Goal: Information Seeking & Learning: Check status

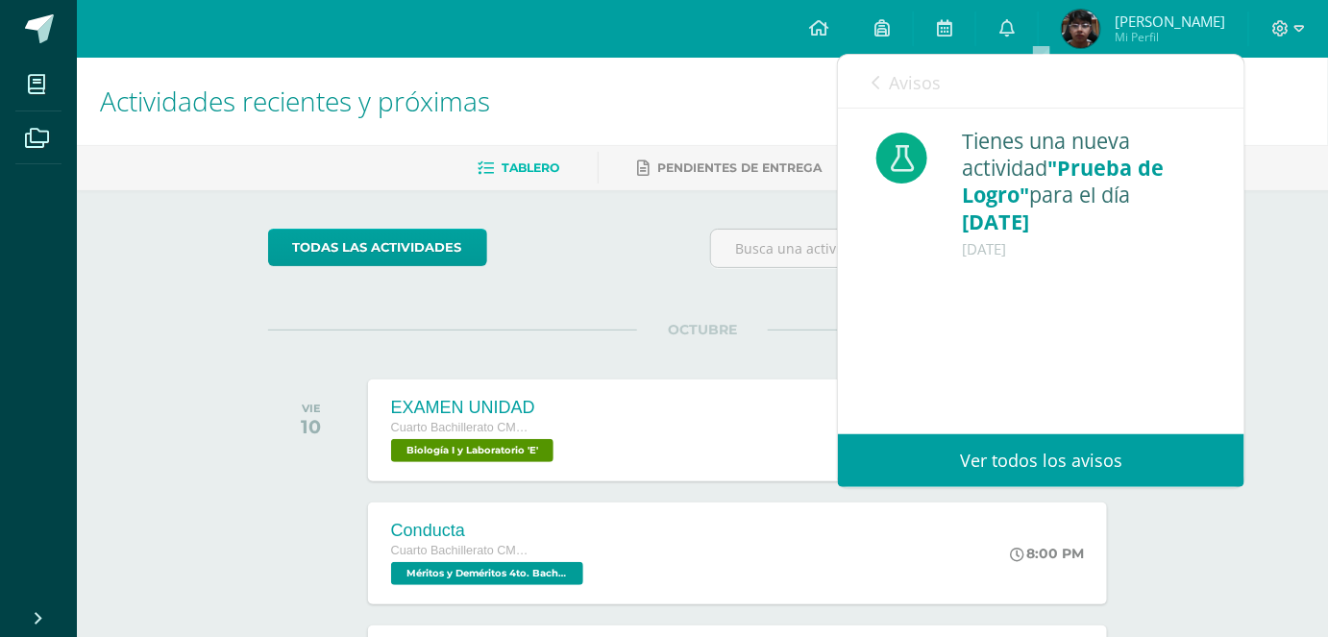
click at [876, 80] on icon at bounding box center [876, 82] width 8 height 15
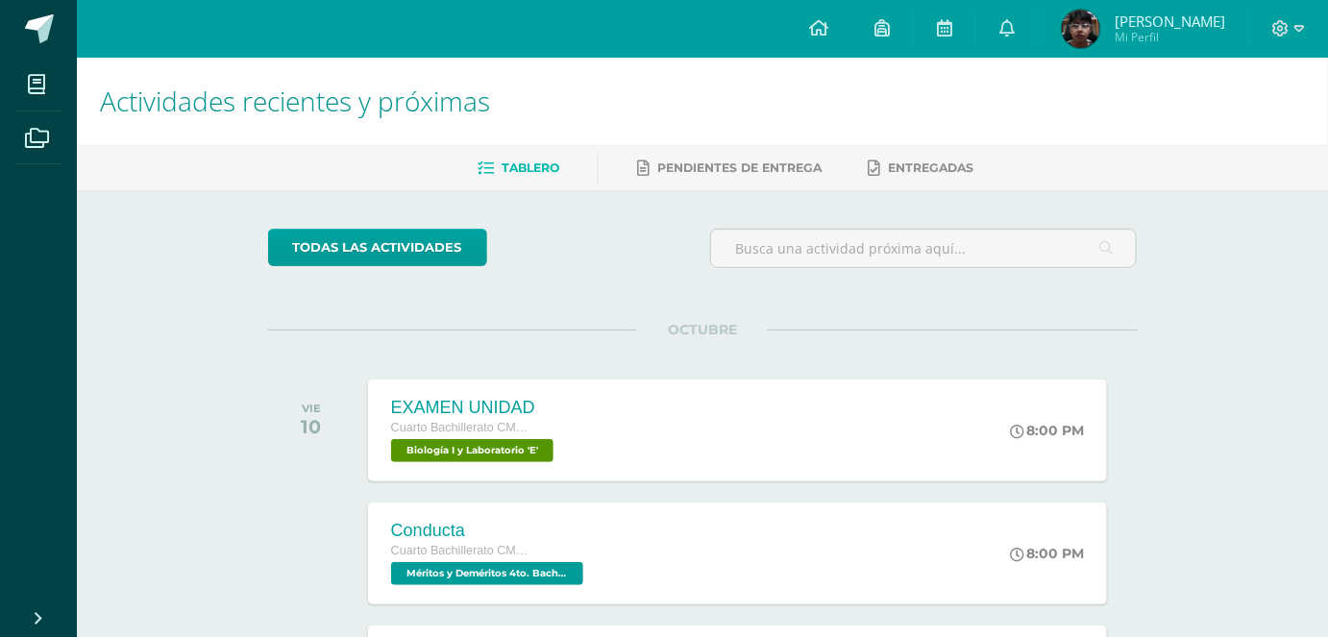
click at [734, 111] on h1 "Actividades recientes y próximas" at bounding box center [702, 101] width 1205 height 87
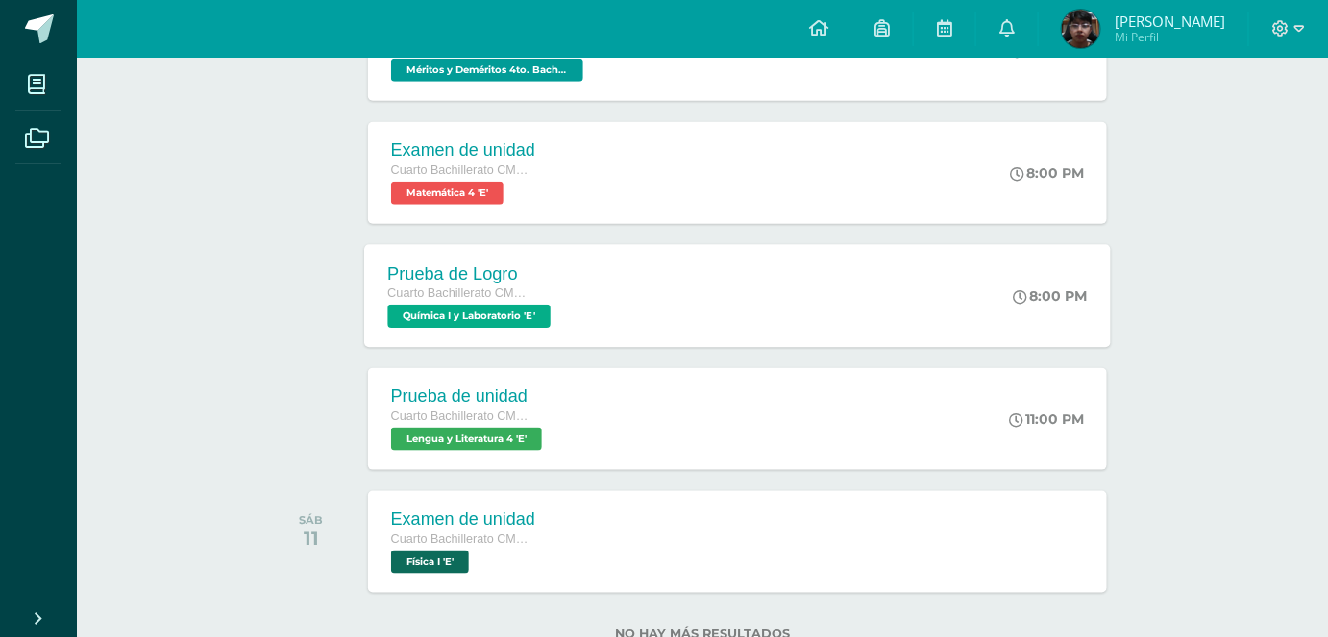
scroll to position [566, 0]
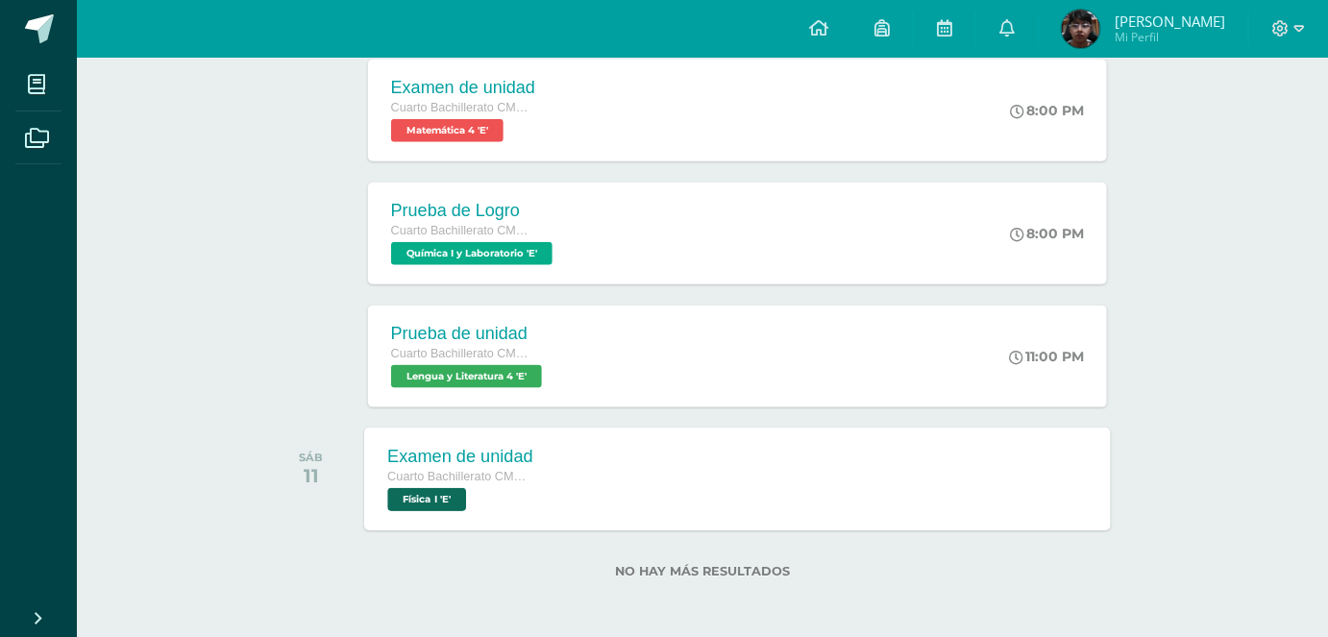
click at [636, 472] on div "Examen de unidad Cuarto Bachillerato CMP Bachillerato en CCLL con Orientación e…" at bounding box center [737, 479] width 747 height 103
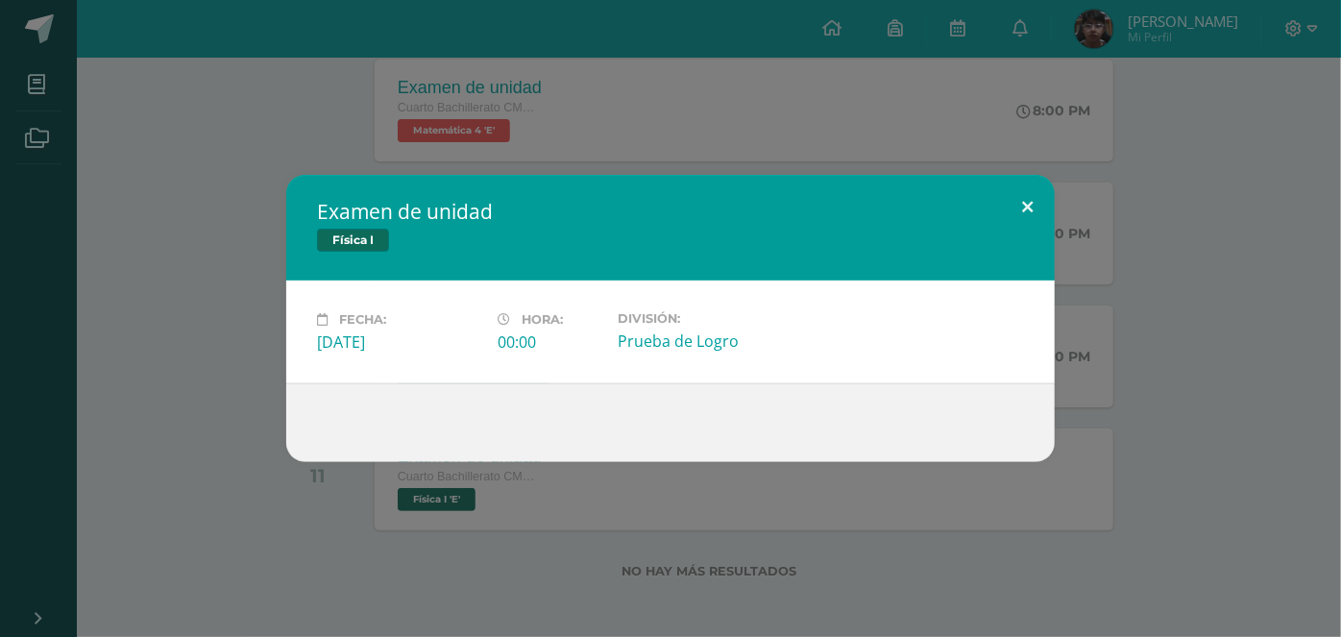
click at [1011, 183] on button at bounding box center [1027, 207] width 55 height 65
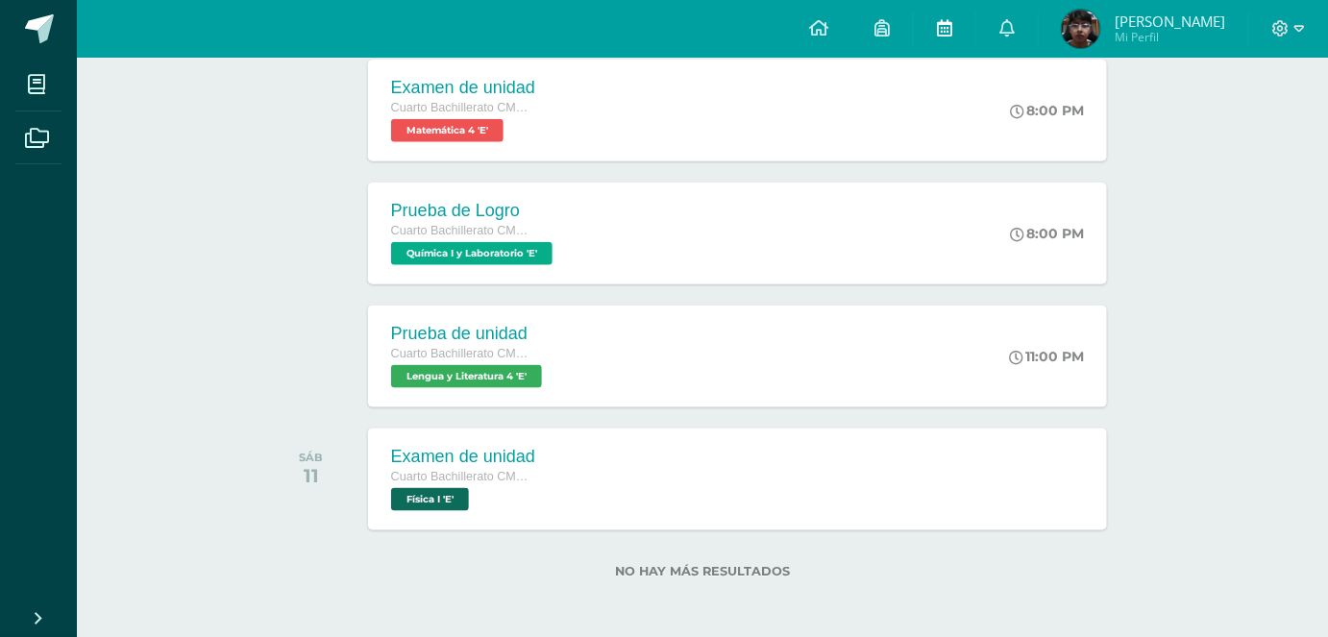
click at [952, 36] on icon at bounding box center [944, 27] width 15 height 17
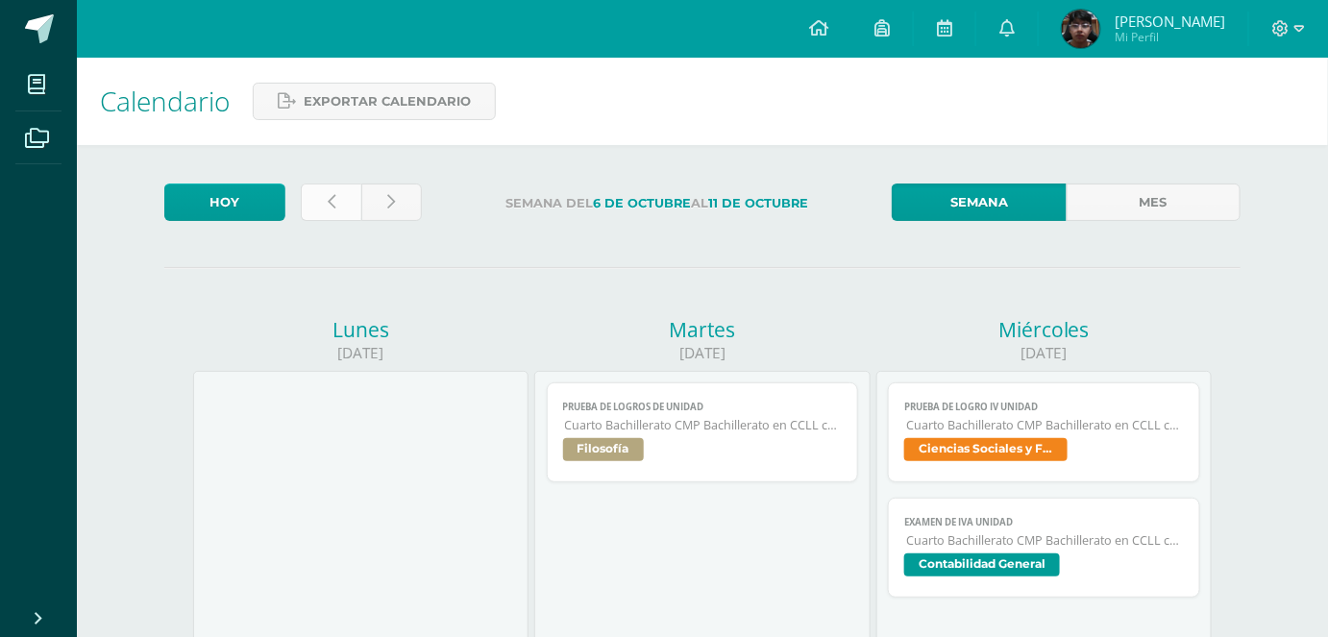
drag, startPoint x: 327, startPoint y: 175, endPoint x: 322, endPoint y: 190, distance: 16.1
click at [322, 190] on link at bounding box center [331, 202] width 61 height 37
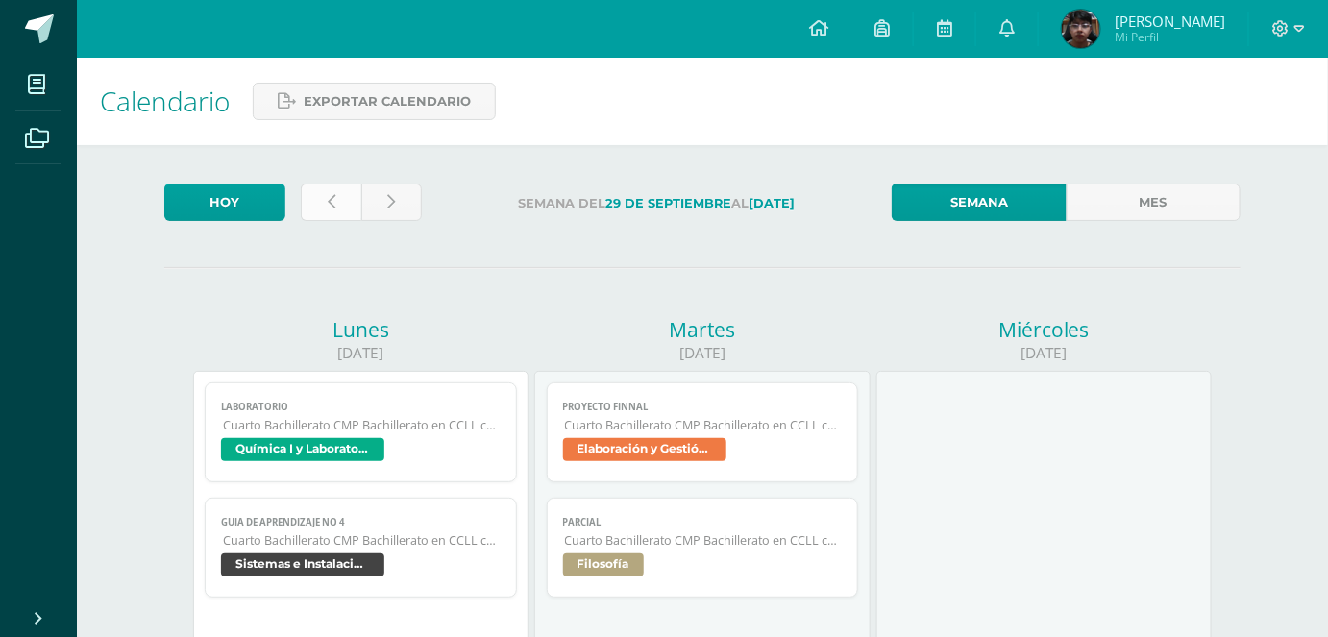
click at [329, 213] on link at bounding box center [331, 202] width 61 height 37
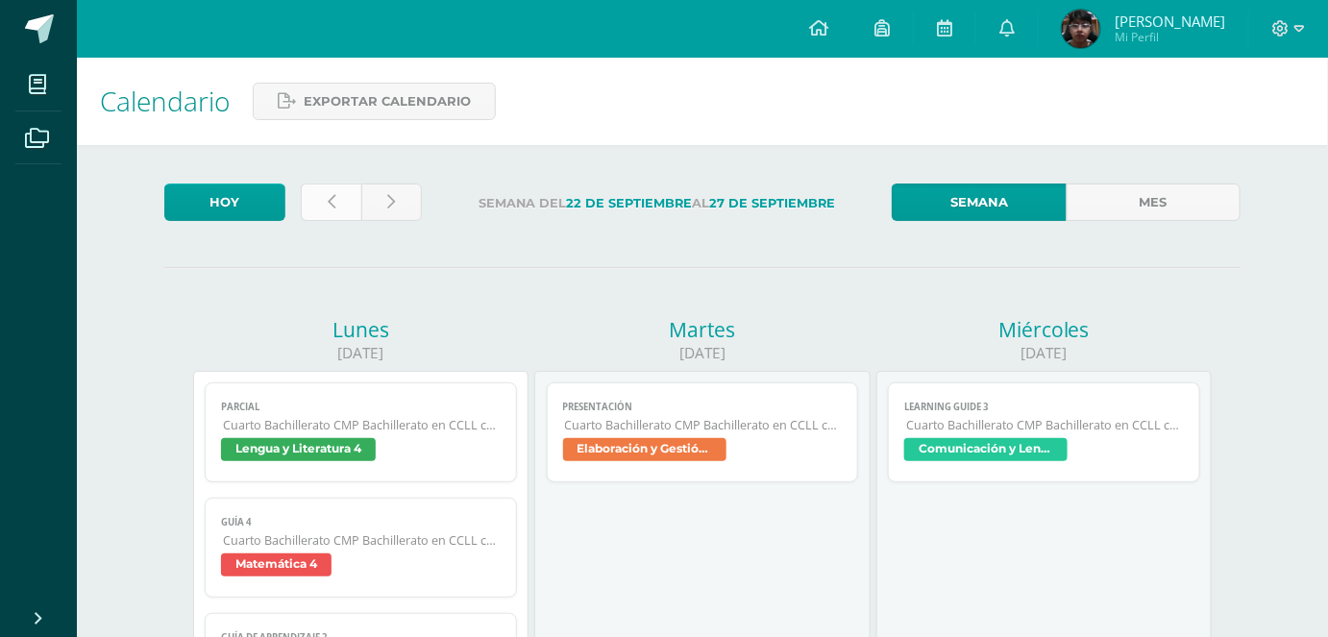
click at [309, 200] on link at bounding box center [331, 202] width 61 height 37
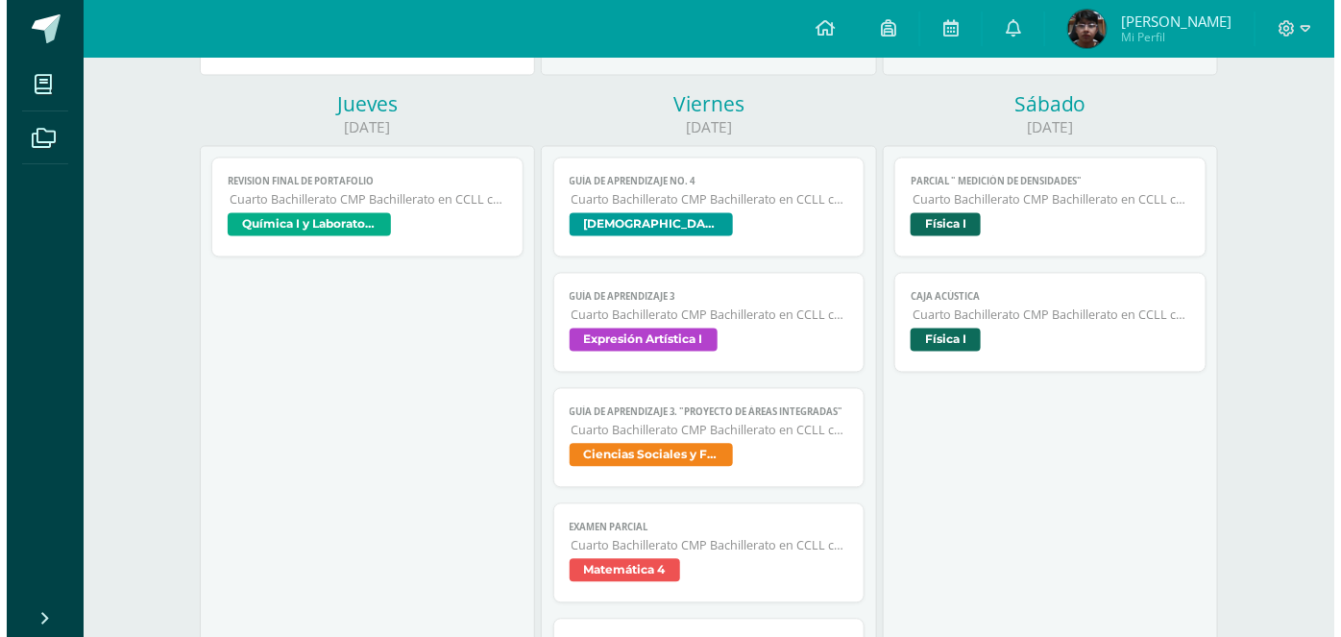
scroll to position [1115, 0]
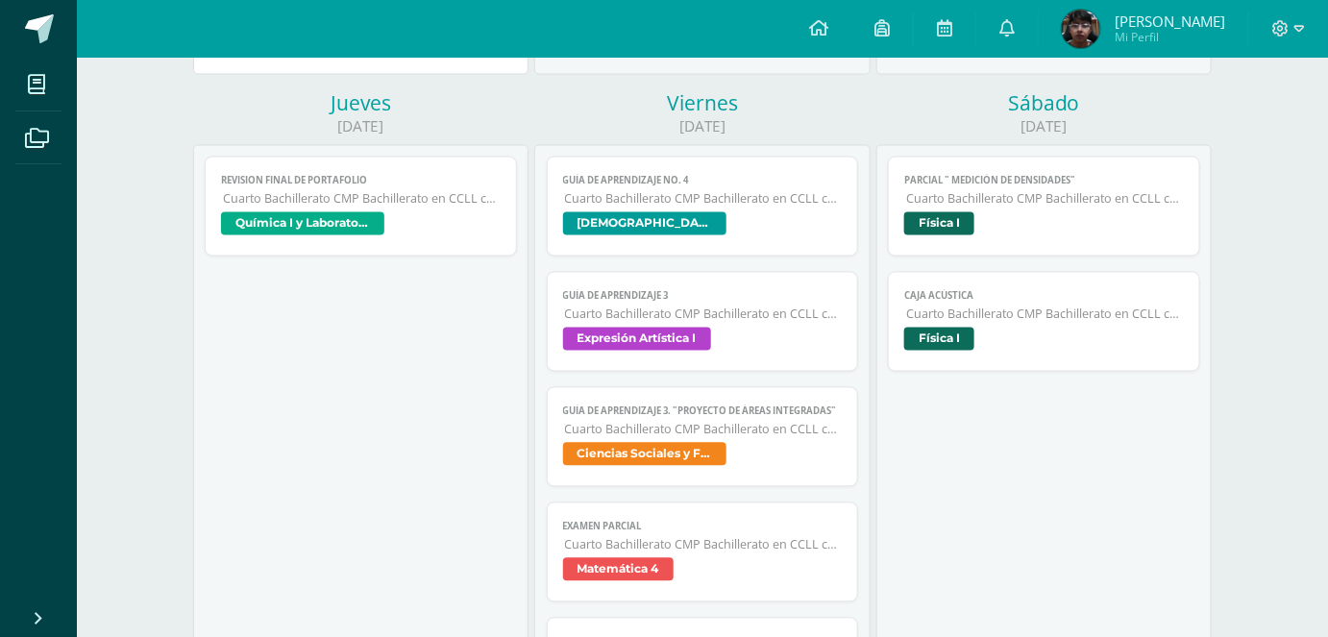
click at [1063, 187] on span "Parcial " Medición de Densidades"" at bounding box center [1044, 181] width 280 height 12
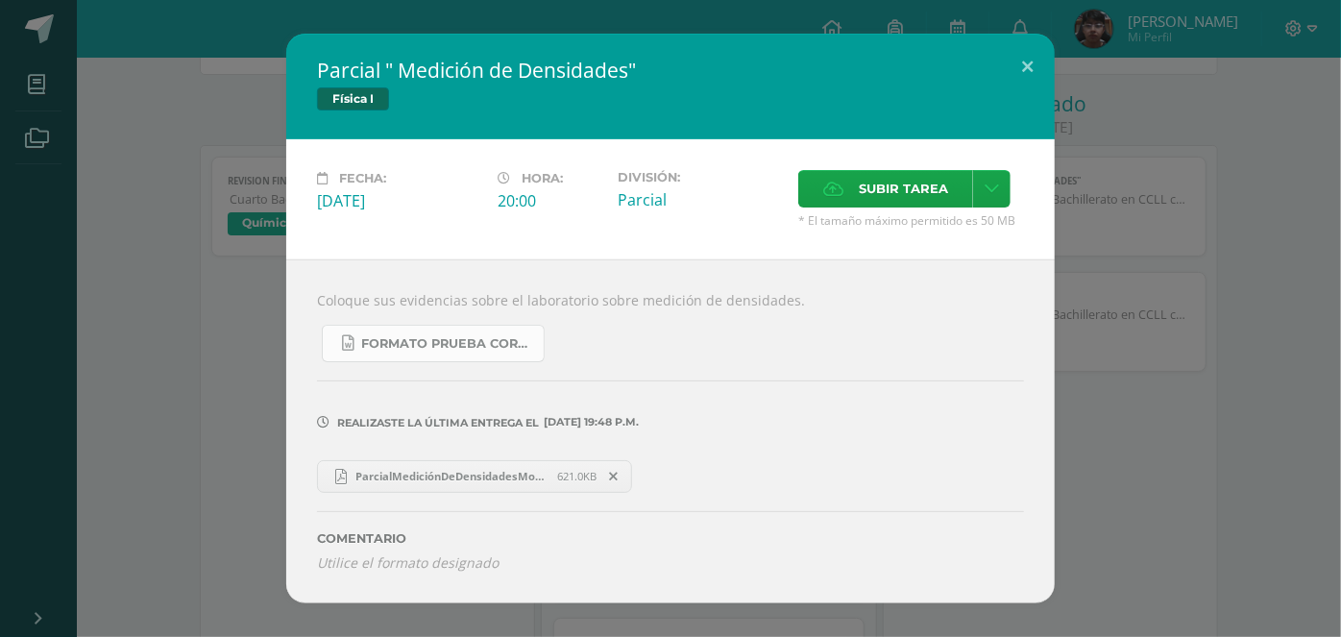
click at [483, 356] on link "FORMATO PRUEBA CORTA O PARCIAL 4ta unidad.docx" at bounding box center [433, 343] width 223 height 37
